Goal: Task Accomplishment & Management: Use online tool/utility

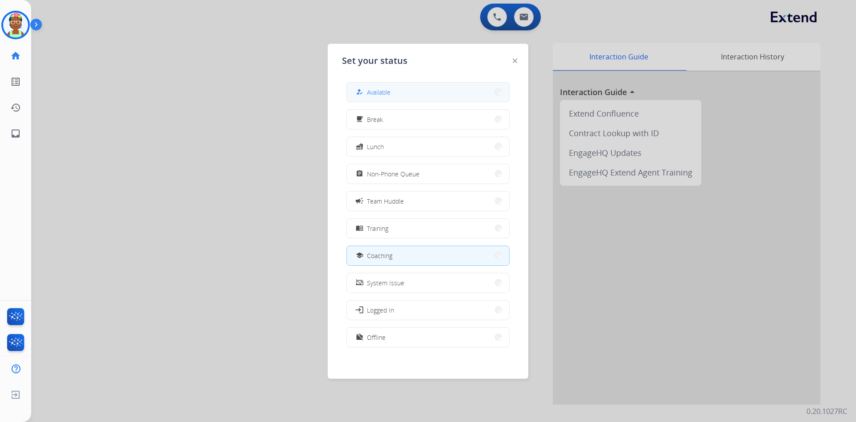
click at [403, 93] on button "how_to_reg Available" at bounding box center [428, 92] width 162 height 19
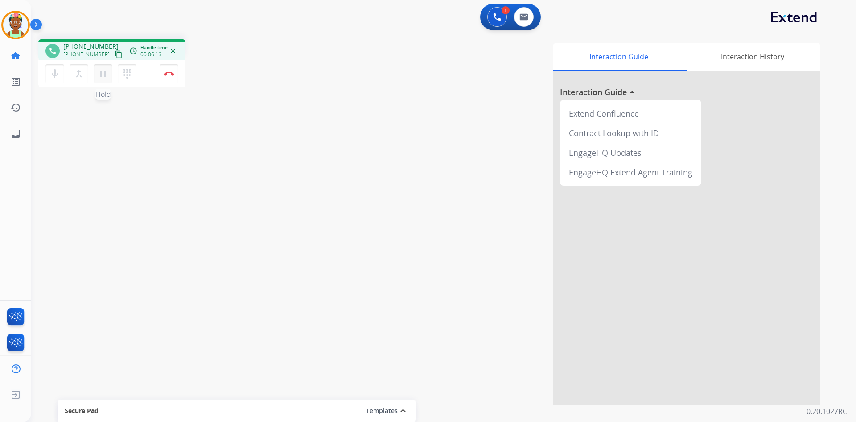
click at [104, 76] on mat-icon "pause" at bounding box center [103, 73] width 11 height 11
click at [100, 76] on mat-icon "play_arrow" at bounding box center [103, 73] width 11 height 11
click at [171, 76] on button "Disconnect" at bounding box center [169, 73] width 19 height 19
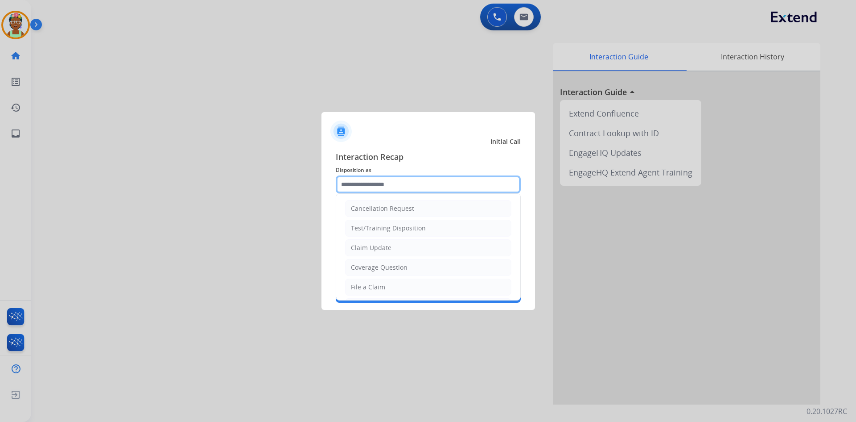
click at [392, 183] on input "text" at bounding box center [428, 184] width 185 height 18
click at [394, 286] on li "File a Claim" at bounding box center [428, 286] width 166 height 17
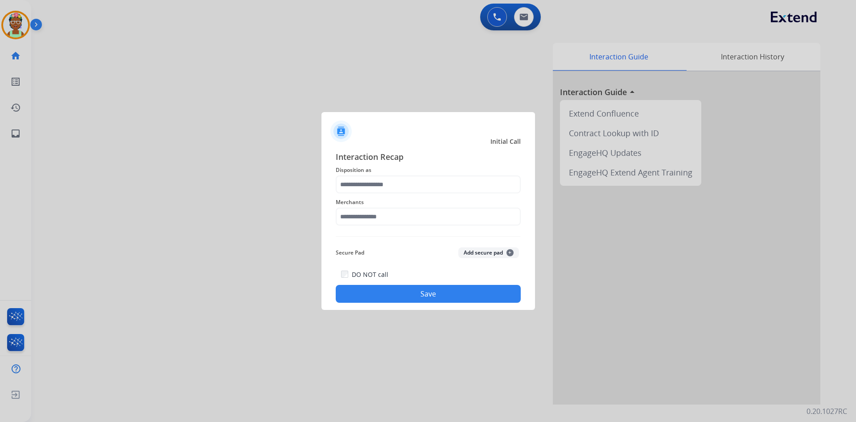
type input "**********"
click at [400, 225] on input "text" at bounding box center [428, 216] width 185 height 18
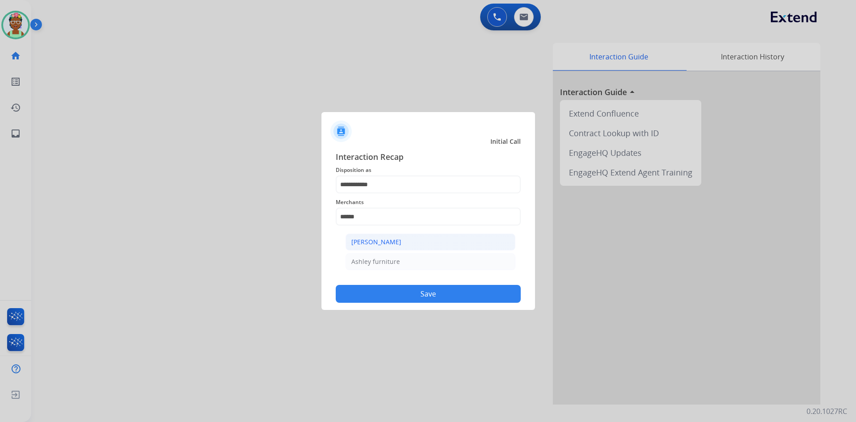
click at [390, 240] on div "[PERSON_NAME]" at bounding box center [376, 241] width 50 height 9
type input "**********"
click at [404, 293] on button "Save" at bounding box center [428, 294] width 185 height 18
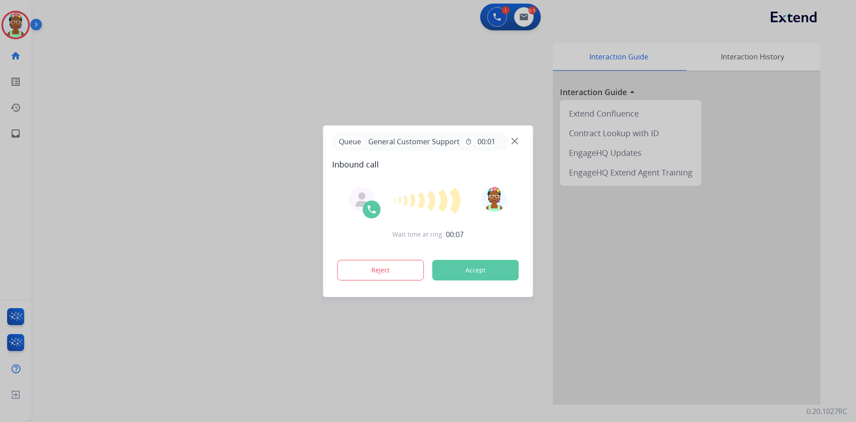
click at [502, 269] on button "Accept" at bounding box center [476, 270] width 87 height 21
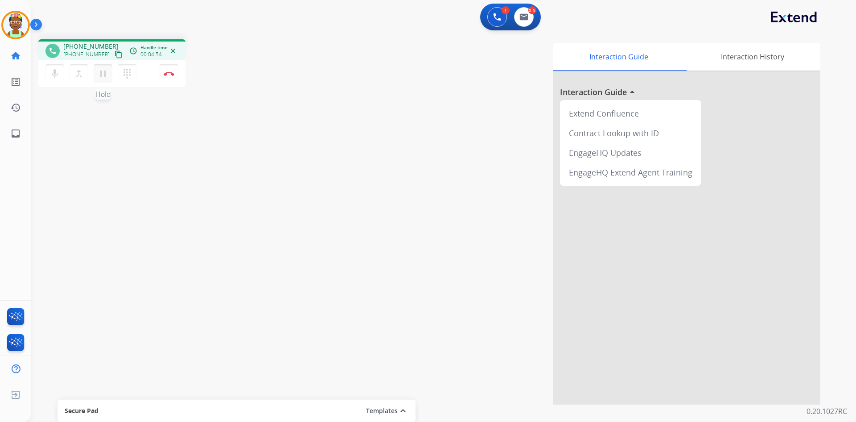
click at [107, 74] on mat-icon "pause" at bounding box center [103, 73] width 11 height 11
click at [102, 73] on mat-icon "play_arrow" at bounding box center [103, 73] width 11 height 11
click at [107, 73] on mat-icon "pause" at bounding box center [103, 73] width 11 height 11
click at [103, 78] on mat-icon "play_arrow" at bounding box center [103, 73] width 11 height 11
click at [520, 21] on button at bounding box center [524, 17] width 20 height 20
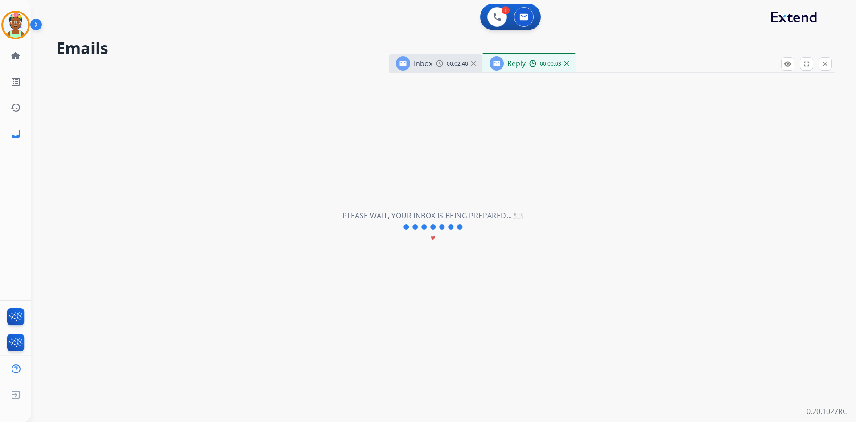
select select "**********"
click at [605, 46] on h2 "Emails" at bounding box center [445, 48] width 779 height 18
click at [605, 34] on div "**********" at bounding box center [433, 226] width 804 height 389
click at [526, 68] on div "Reply 00:02:08" at bounding box center [529, 63] width 93 height 18
click at [600, 41] on h2 "Emails" at bounding box center [445, 48] width 779 height 18
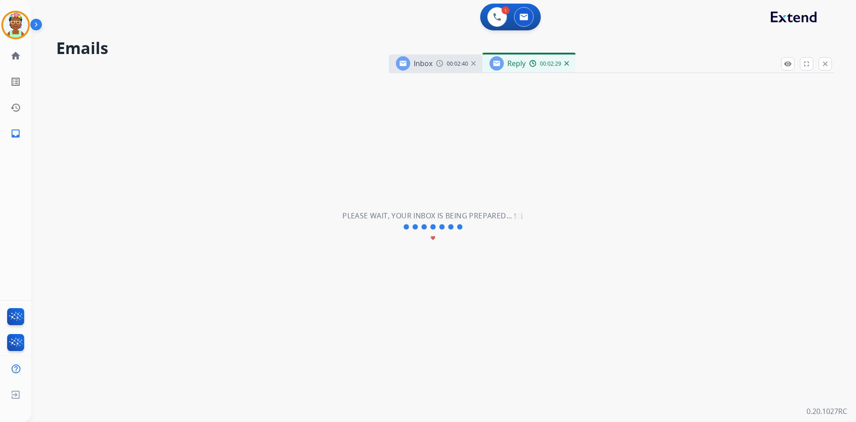
click at [601, 40] on h2 "Emails" at bounding box center [445, 48] width 779 height 18
click at [457, 68] on div "Inbox 00:02:40" at bounding box center [436, 63] width 94 height 18
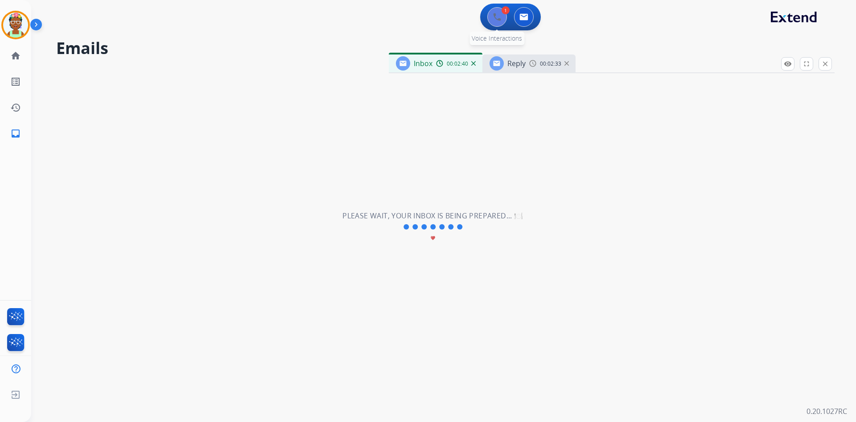
click at [500, 15] on img at bounding box center [497, 17] width 8 height 8
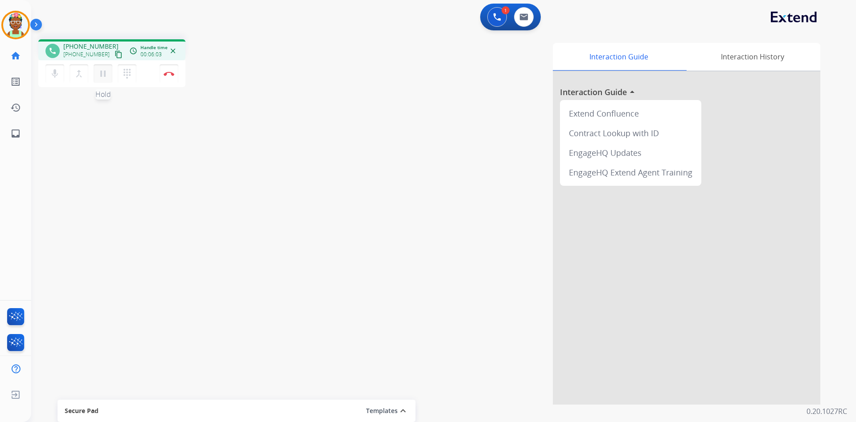
click at [99, 74] on mat-icon "pause" at bounding box center [103, 73] width 11 height 11
click at [103, 75] on mat-icon "play_arrow" at bounding box center [103, 73] width 11 height 11
click at [102, 73] on mat-icon "pause" at bounding box center [103, 73] width 11 height 11
click at [97, 72] on button "play_arrow Hold" at bounding box center [103, 73] width 19 height 19
click at [170, 77] on button "Disconnect" at bounding box center [169, 73] width 19 height 19
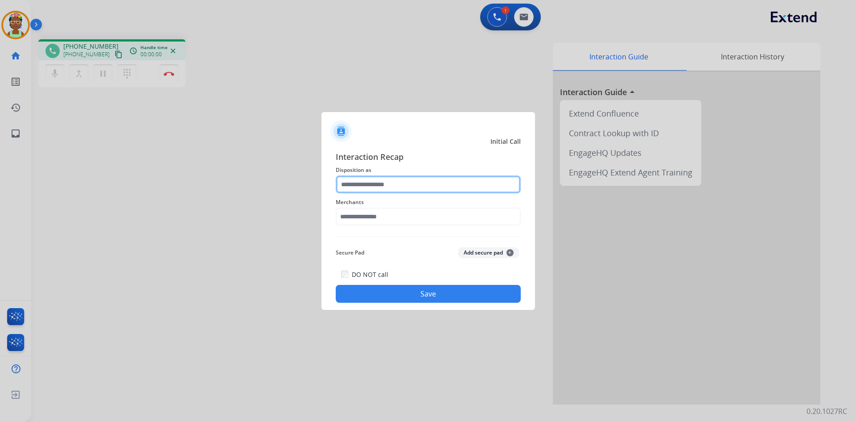
click at [396, 187] on input "text" at bounding box center [428, 184] width 185 height 18
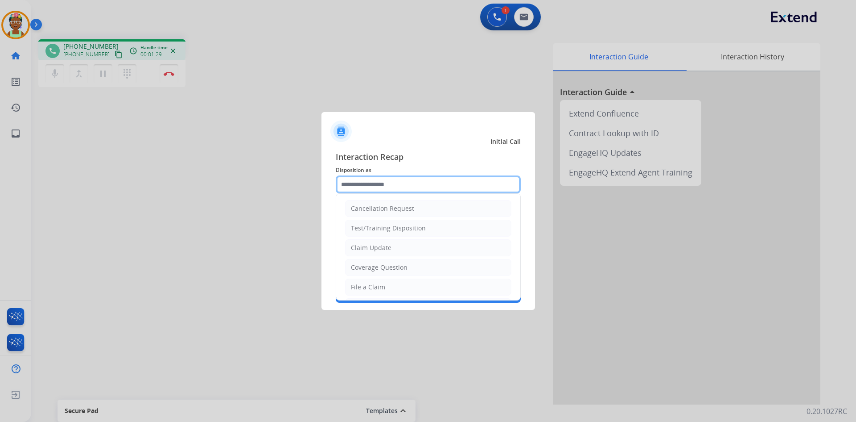
click at [408, 184] on input "text" at bounding box center [428, 184] width 185 height 18
click at [394, 250] on li "Claim Update" at bounding box center [428, 247] width 166 height 17
type input "**********"
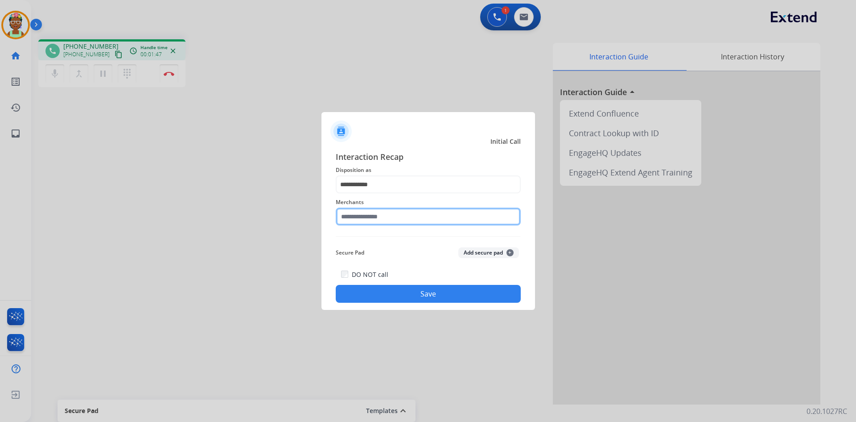
click at [389, 215] on input "text" at bounding box center [428, 216] width 185 height 18
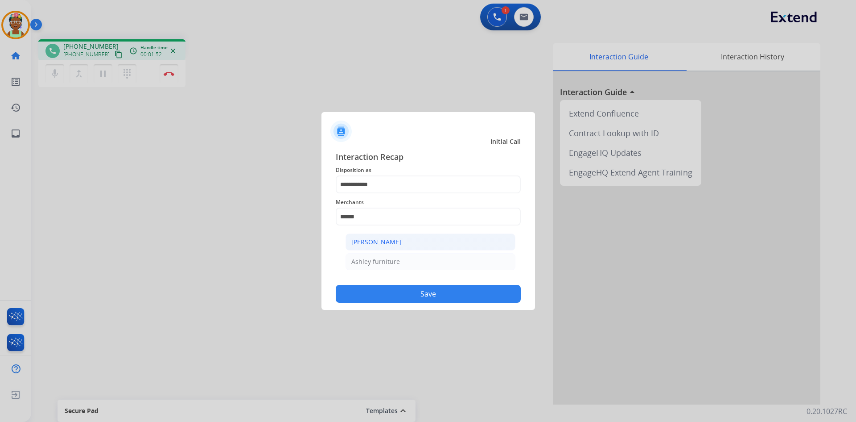
click at [434, 243] on li "[PERSON_NAME]" at bounding box center [431, 241] width 170 height 17
type input "**********"
click at [427, 297] on button "Save" at bounding box center [428, 294] width 185 height 18
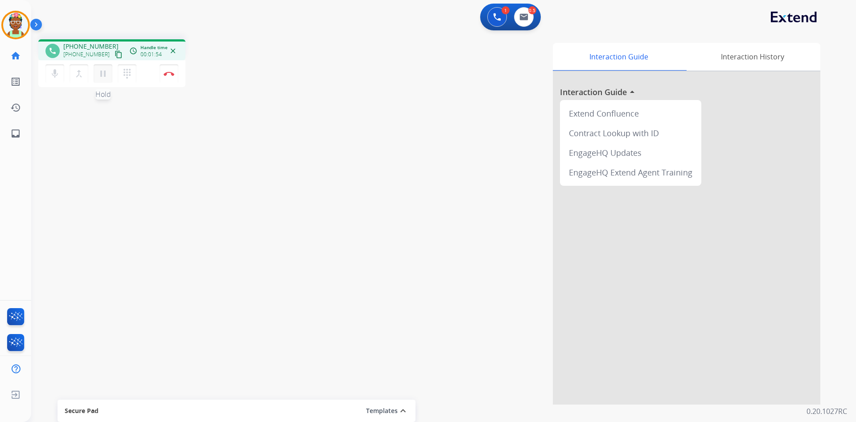
click at [103, 79] on button "pause Hold" at bounding box center [103, 73] width 19 height 19
click at [100, 70] on mat-icon "play_arrow" at bounding box center [103, 73] width 11 height 11
click at [173, 76] on button "Disconnect" at bounding box center [169, 73] width 19 height 19
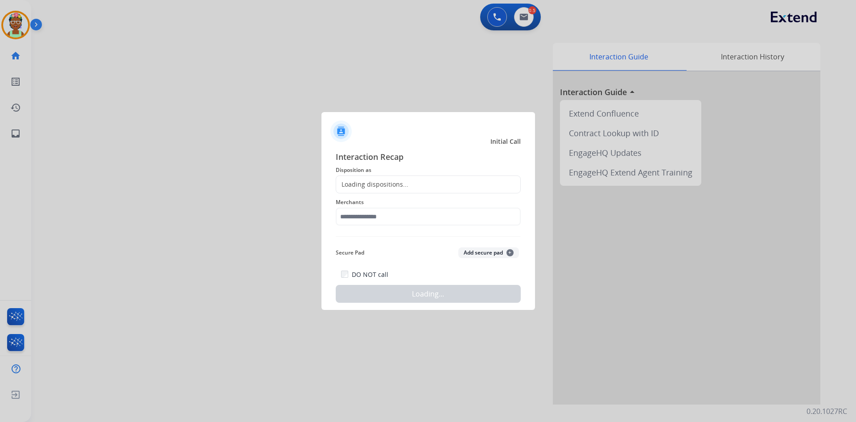
click at [412, 183] on div "Loading dispositions..." at bounding box center [428, 184] width 185 height 18
click at [422, 186] on div "Loading dispositions..." at bounding box center [428, 184] width 185 height 18
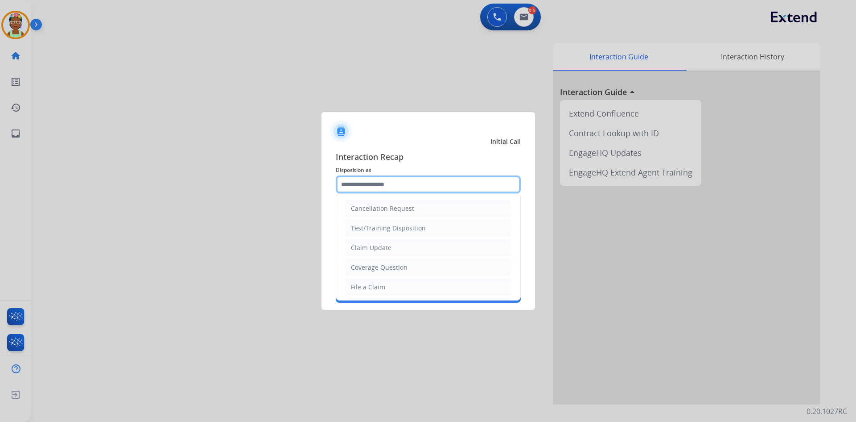
click at [408, 186] on input "text" at bounding box center [428, 184] width 185 height 18
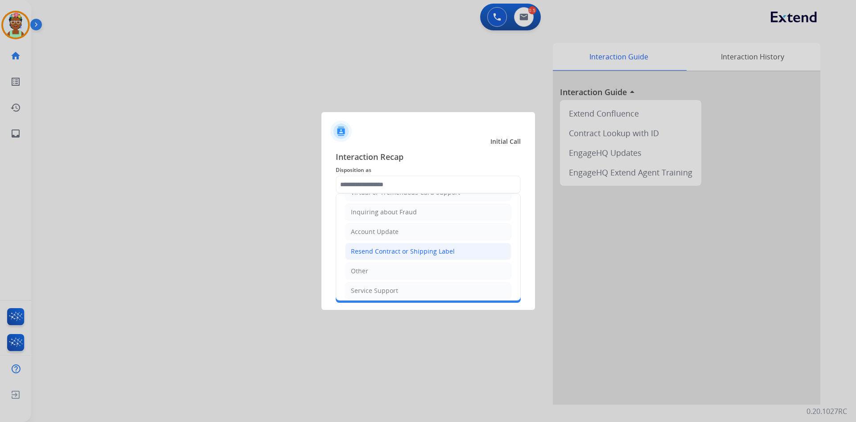
click at [425, 253] on div "Resend Contract or Shipping Label" at bounding box center [403, 251] width 104 height 9
type input "**********"
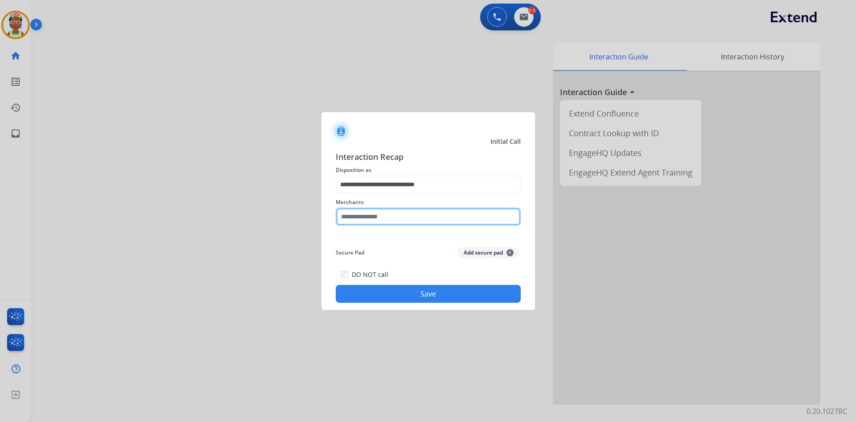
click at [403, 217] on input "text" at bounding box center [428, 216] width 185 height 18
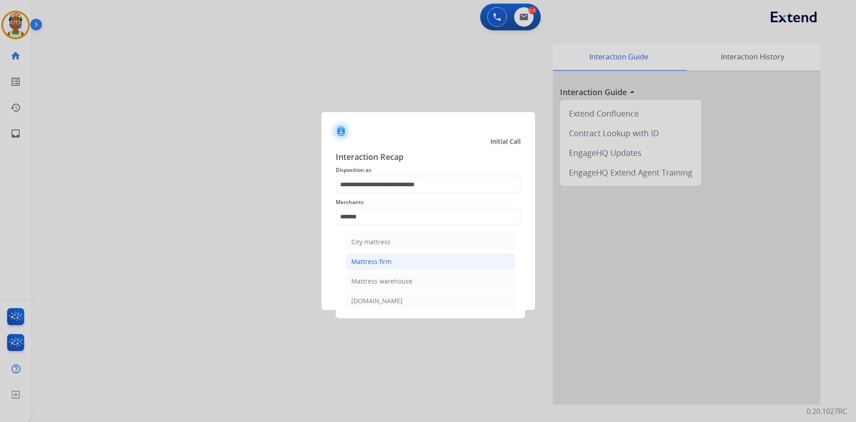
click at [399, 258] on li "Mattress firm" at bounding box center [431, 261] width 170 height 17
type input "**********"
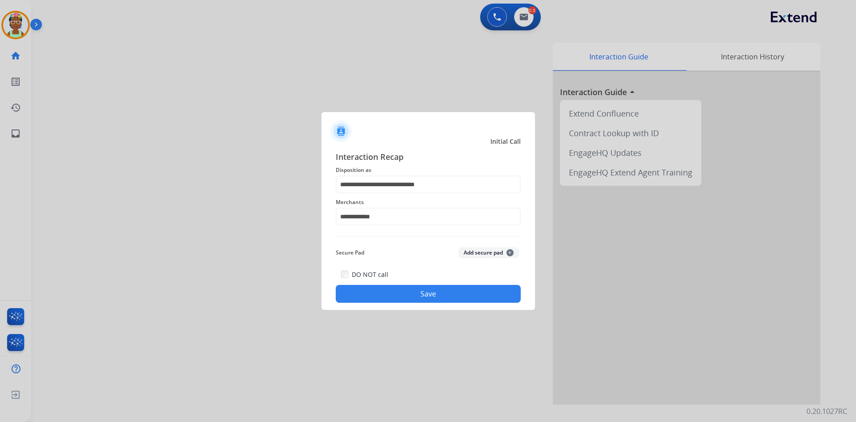
click at [396, 289] on button "Save" at bounding box center [428, 294] width 185 height 18
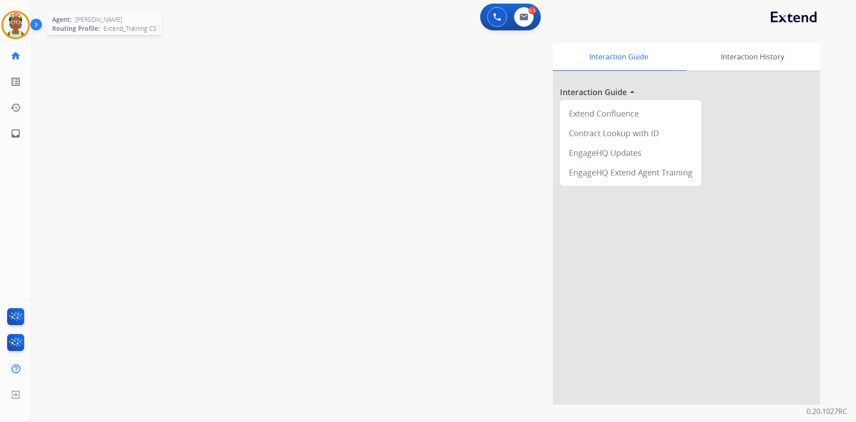
click at [12, 34] on img at bounding box center [15, 24] width 25 height 25
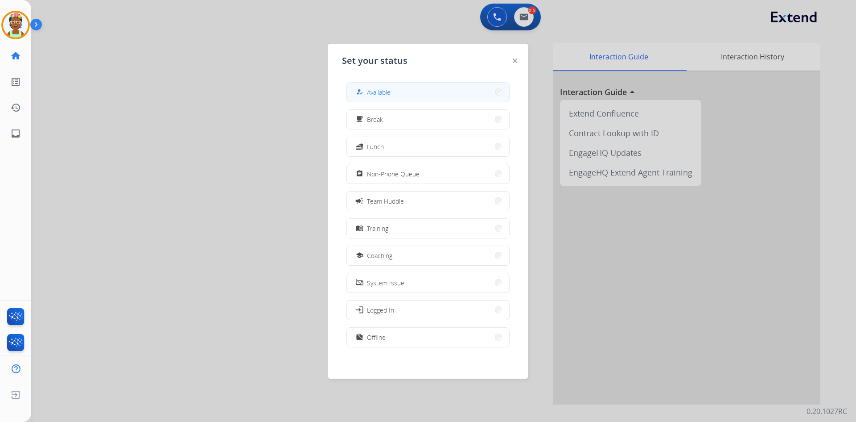
click at [380, 94] on span "Available" at bounding box center [379, 91] width 24 height 9
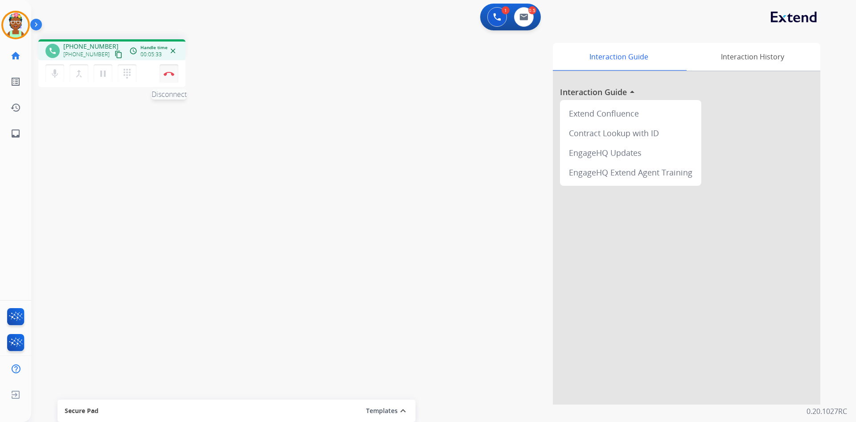
click at [165, 74] on img at bounding box center [169, 73] width 11 height 4
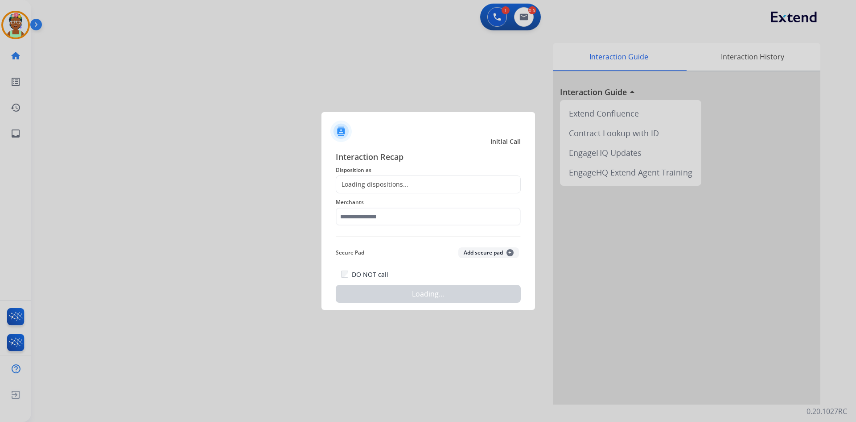
click at [415, 180] on div "Loading dispositions..." at bounding box center [428, 184] width 185 height 18
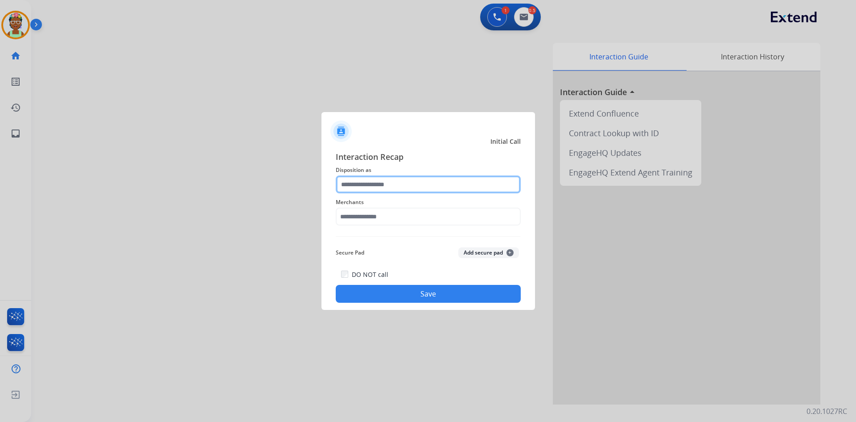
click at [409, 185] on input "text" at bounding box center [428, 184] width 185 height 18
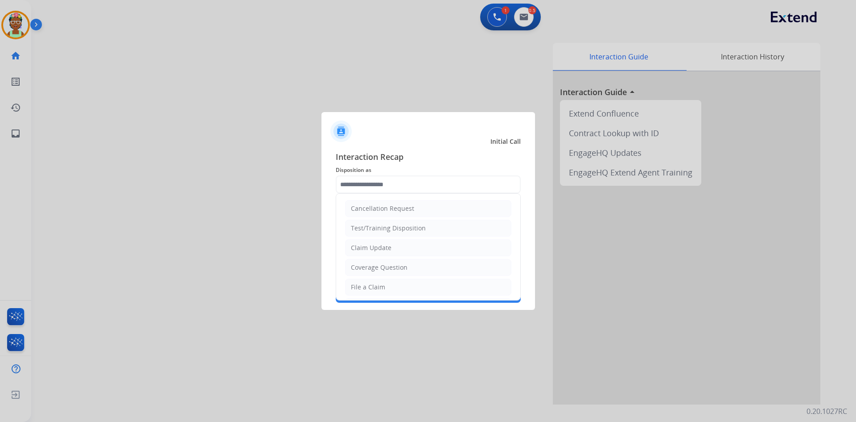
click at [390, 283] on li "File a Claim" at bounding box center [428, 286] width 166 height 17
type input "**********"
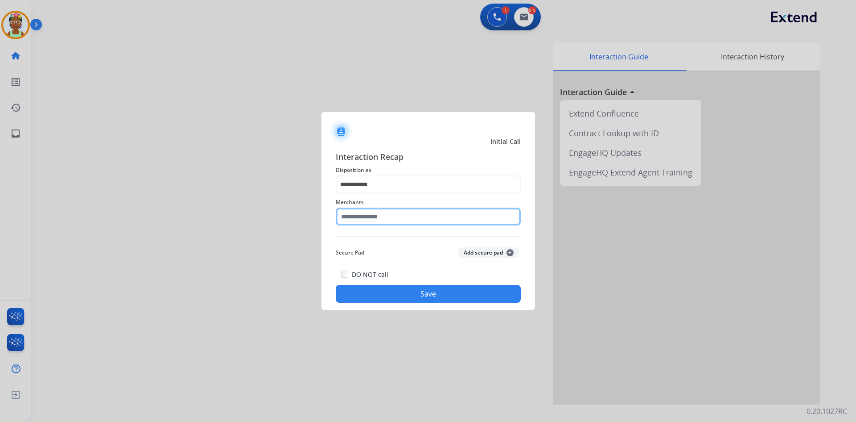
drag, startPoint x: 416, startPoint y: 215, endPoint x: 408, endPoint y: 217, distance: 8.7
click at [417, 215] on input "text" at bounding box center [428, 216] width 185 height 18
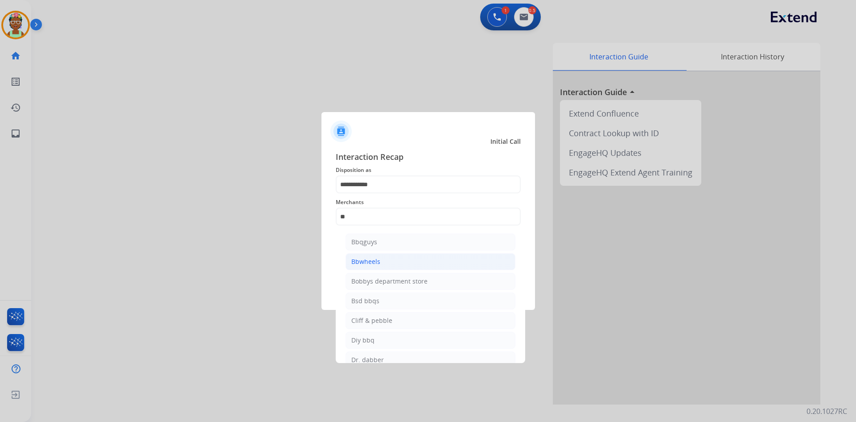
click at [413, 260] on li "Bbwheels" at bounding box center [431, 261] width 170 height 17
type input "********"
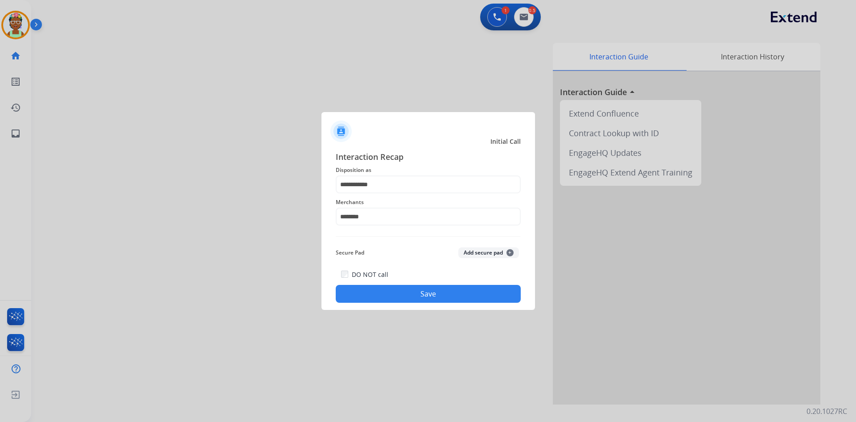
click at [420, 290] on button "Save" at bounding box center [428, 294] width 185 height 18
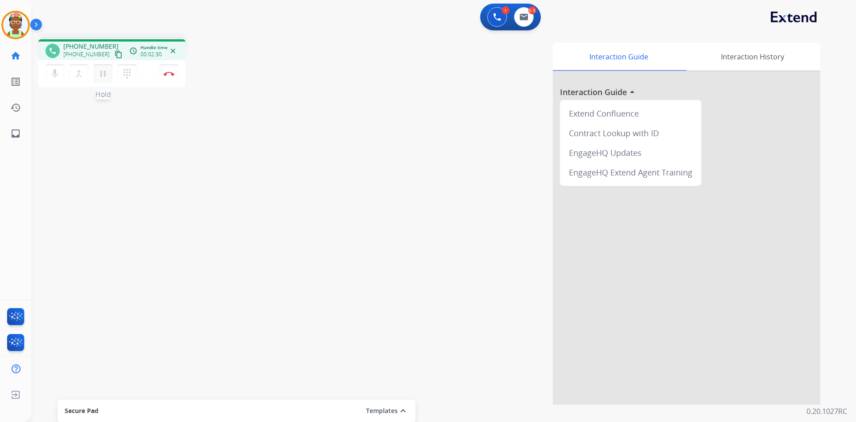
click at [96, 72] on button "pause Hold" at bounding box center [103, 73] width 19 height 19
click at [108, 82] on button "play_arrow Hold" at bounding box center [103, 73] width 19 height 19
click at [168, 77] on button "Disconnect" at bounding box center [169, 73] width 19 height 19
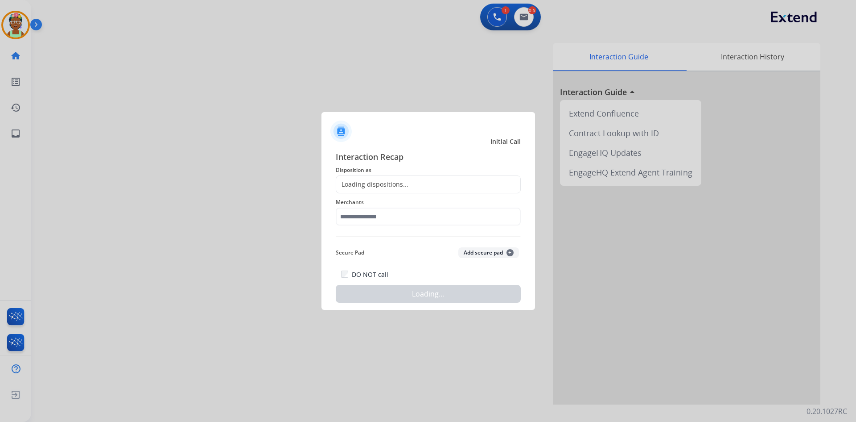
click at [403, 190] on div "Loading dispositions..." at bounding box center [428, 184] width 185 height 18
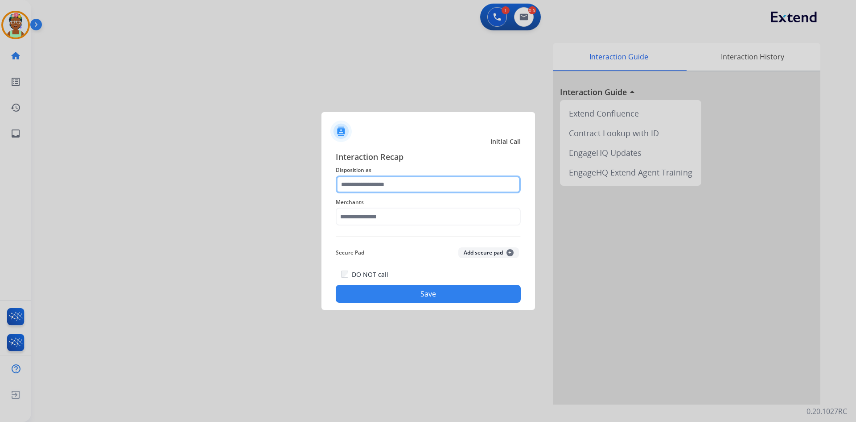
click at [414, 185] on input "text" at bounding box center [428, 184] width 185 height 18
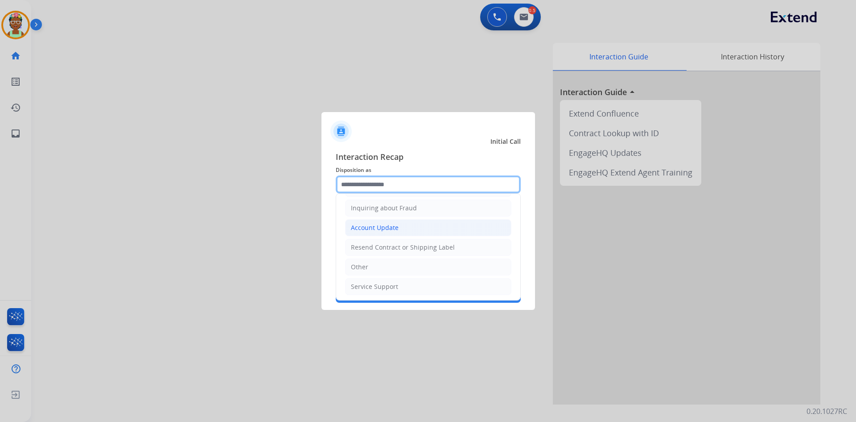
scroll to position [139, 0]
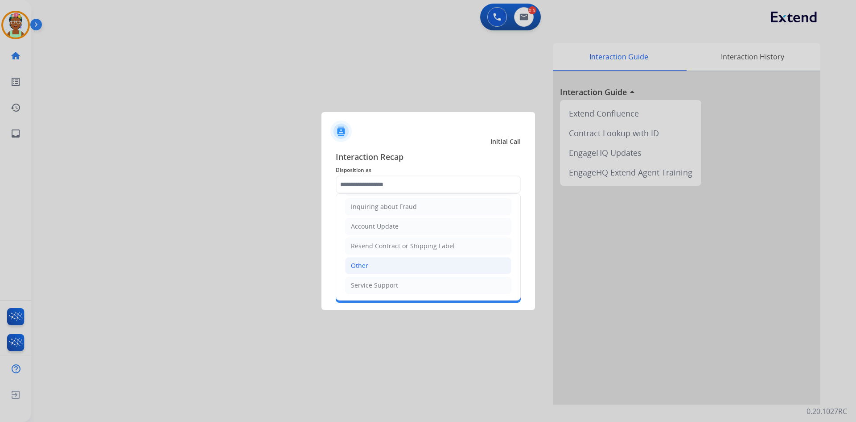
click at [415, 270] on li "Other" at bounding box center [428, 265] width 166 height 17
type input "*****"
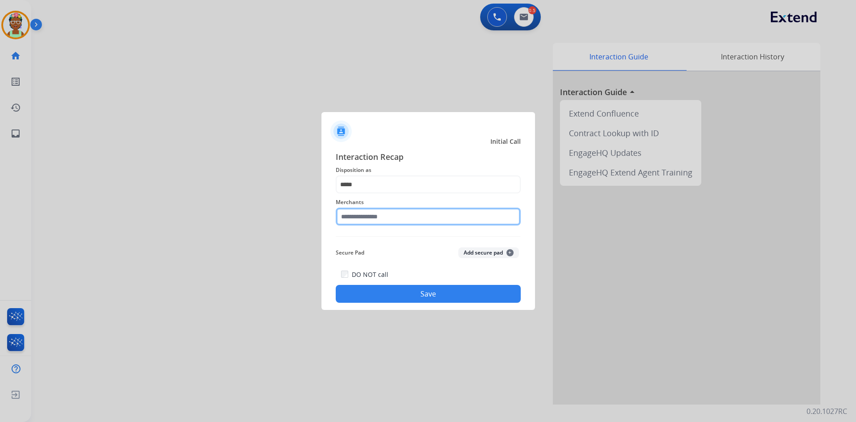
click at [391, 221] on input "text" at bounding box center [428, 216] width 185 height 18
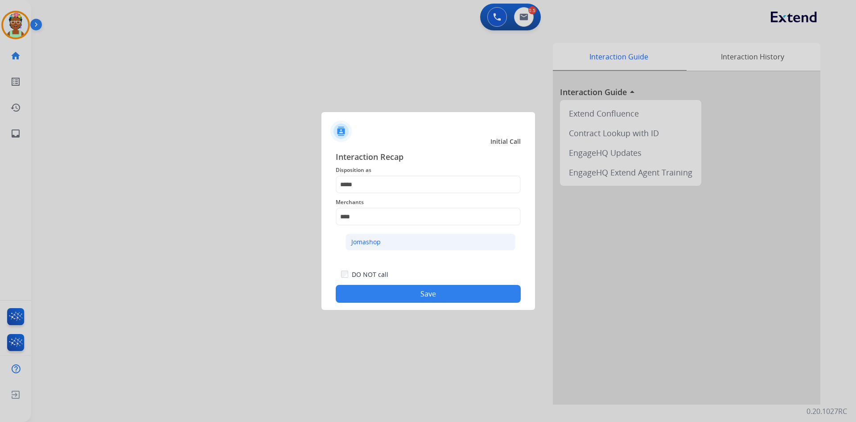
click at [368, 237] on div "Jomashop" at bounding box center [365, 241] width 29 height 9
type input "********"
drag, startPoint x: 391, startPoint y: 293, endPoint x: 388, endPoint y: 287, distance: 6.2
click at [391, 293] on button "Save" at bounding box center [428, 294] width 185 height 18
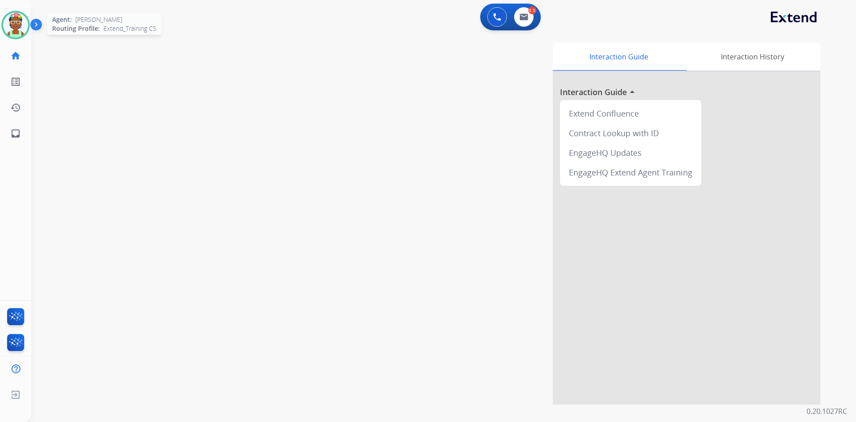
click at [16, 25] on img at bounding box center [15, 24] width 25 height 25
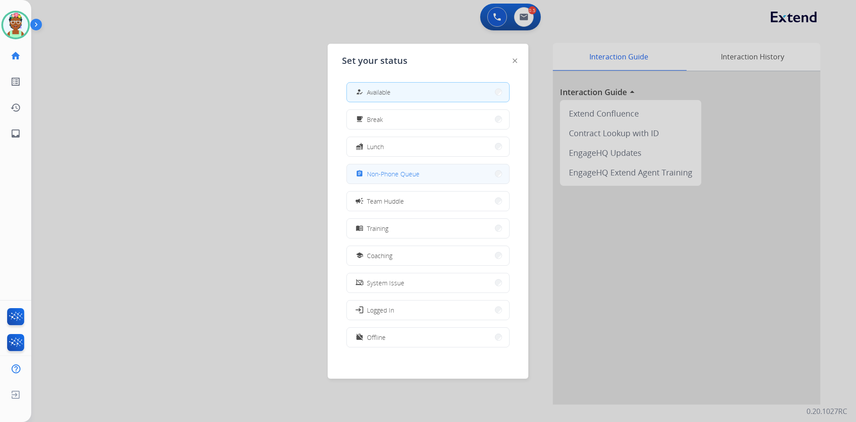
click at [414, 177] on span "Non-Phone Queue" at bounding box center [393, 173] width 53 height 9
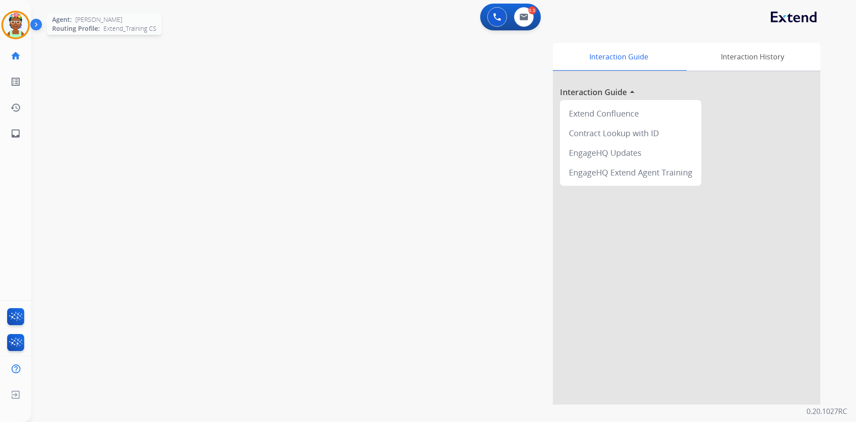
click at [14, 29] on img at bounding box center [15, 24] width 25 height 25
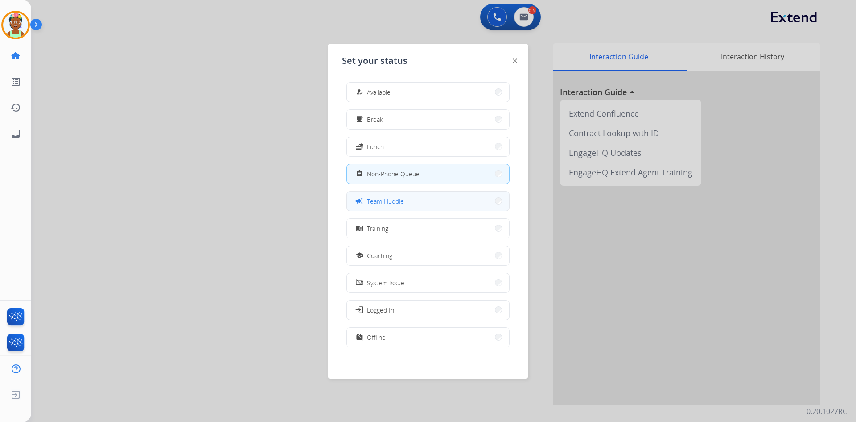
click at [374, 202] on span "Team Huddle" at bounding box center [385, 200] width 37 height 9
